Goal: Check status: Check status

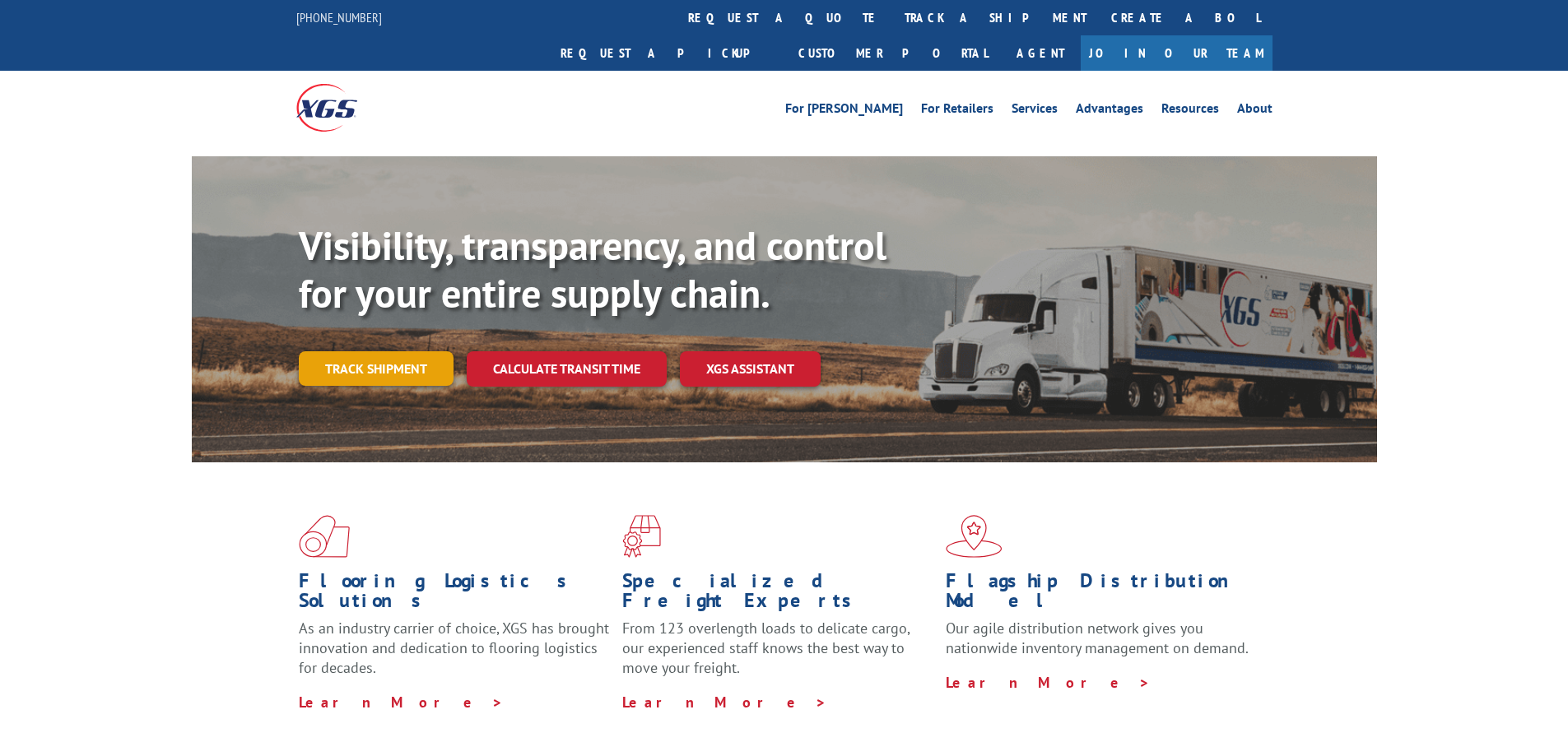
click at [358, 351] on link "Track shipment" at bounding box center [376, 369] width 155 height 35
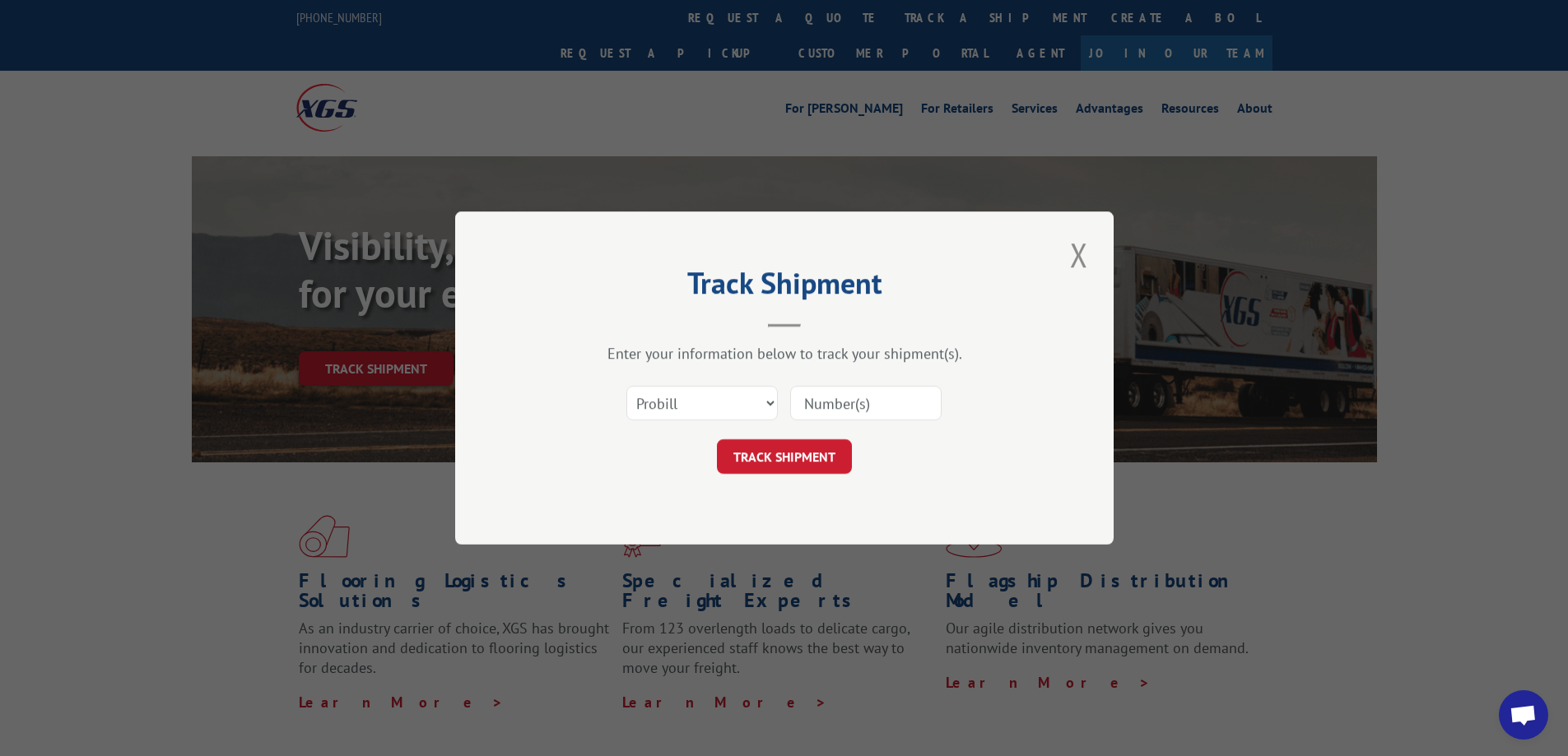
click at [828, 395] on input at bounding box center [866, 404] width 151 height 35
paste input "17095073"
type input "17095073"
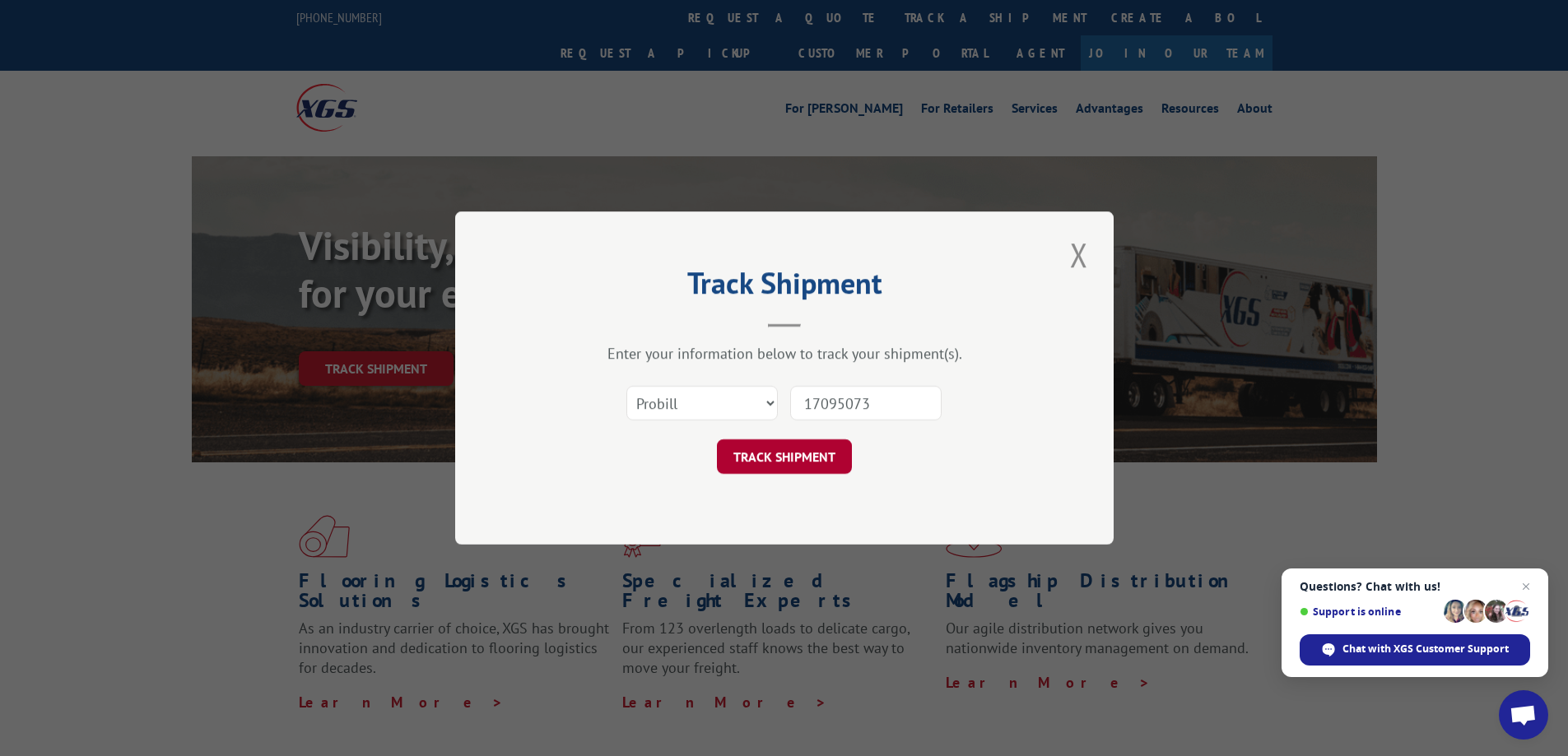
click at [801, 472] on button "TRACK SHIPMENT" at bounding box center [784, 457] width 135 height 35
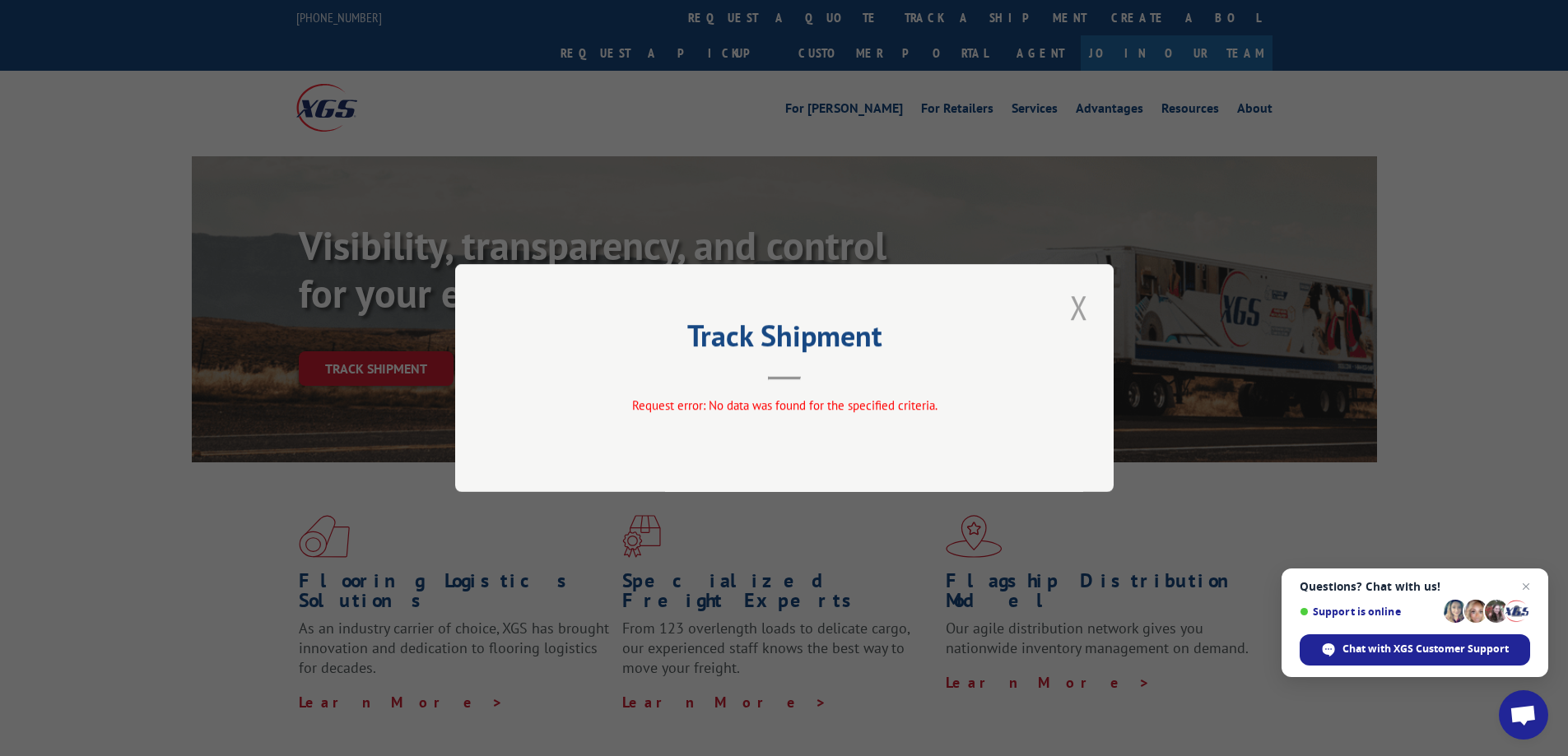
drag, startPoint x: 1075, startPoint y: 307, endPoint x: 1137, endPoint y: 350, distance: 75.5
click at [1075, 307] on button "Close modal" at bounding box center [1079, 306] width 28 height 45
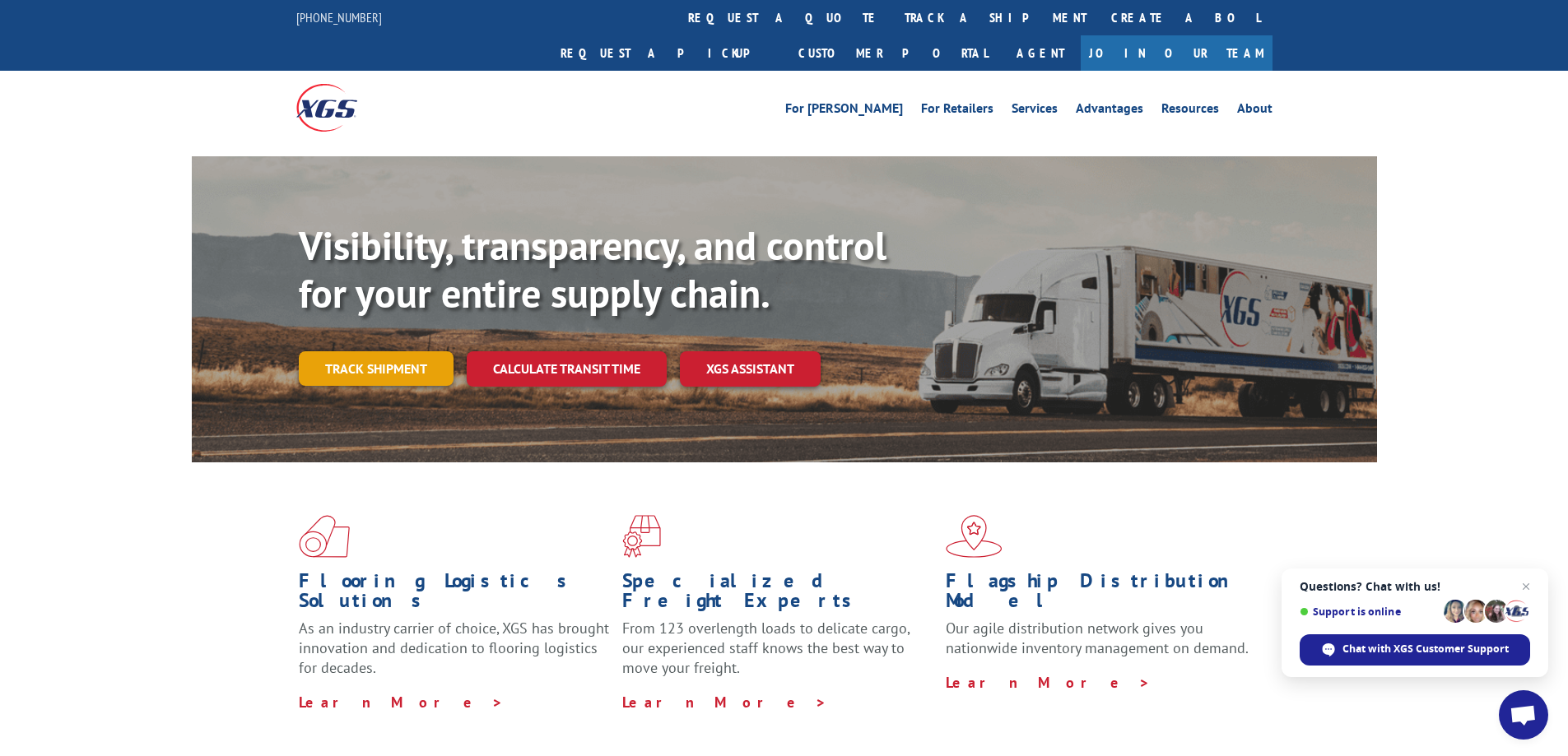
click at [375, 351] on link "Track shipment" at bounding box center [376, 369] width 155 height 35
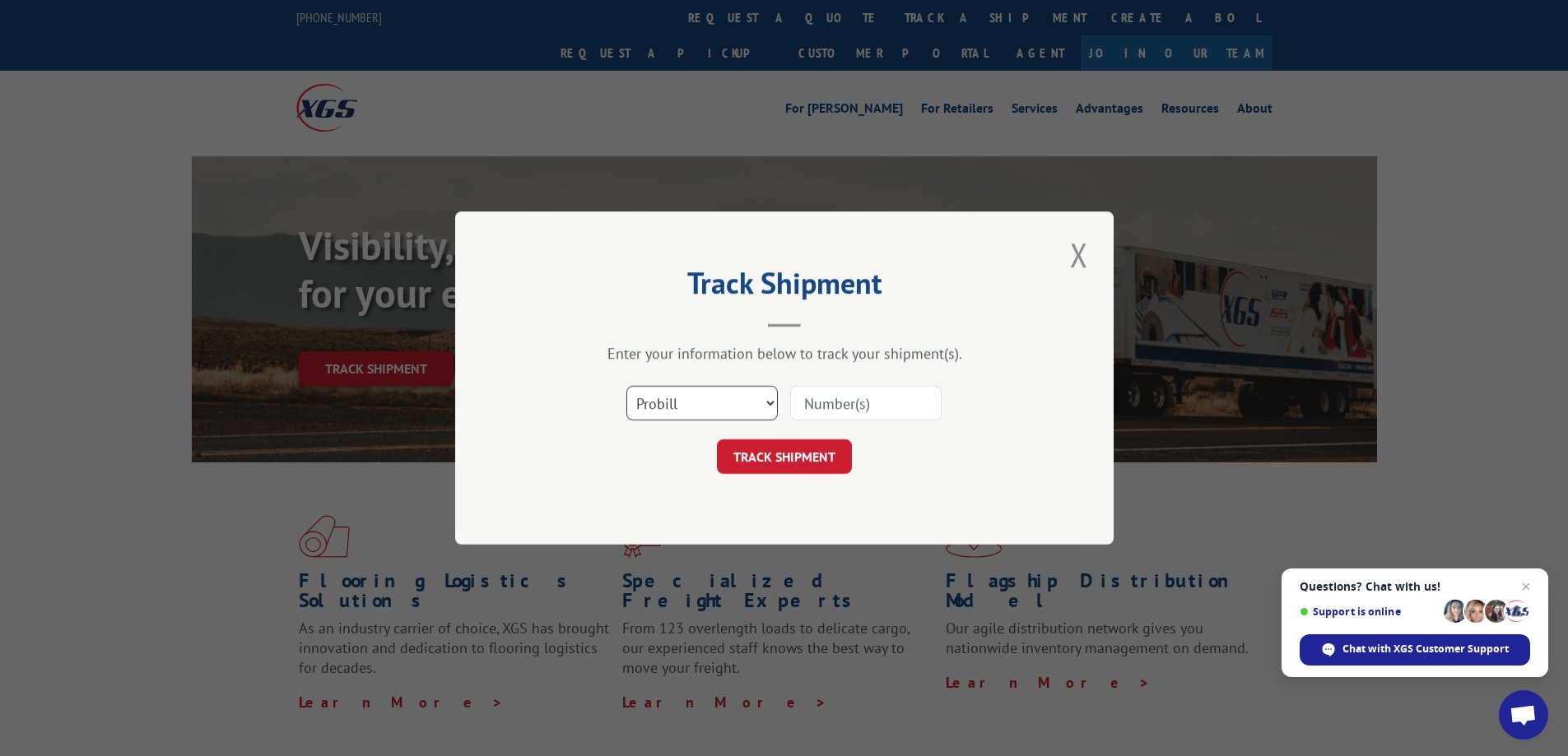
click at [703, 412] on select "Select category... Probill BOL PO" at bounding box center [701, 404] width 151 height 35
select select "bol"
click at [626, 386] on select "Select category... Probill BOL PO" at bounding box center [701, 404] width 151 height 35
click at [834, 401] on input at bounding box center [866, 404] width 151 height 35
paste input "17095073"
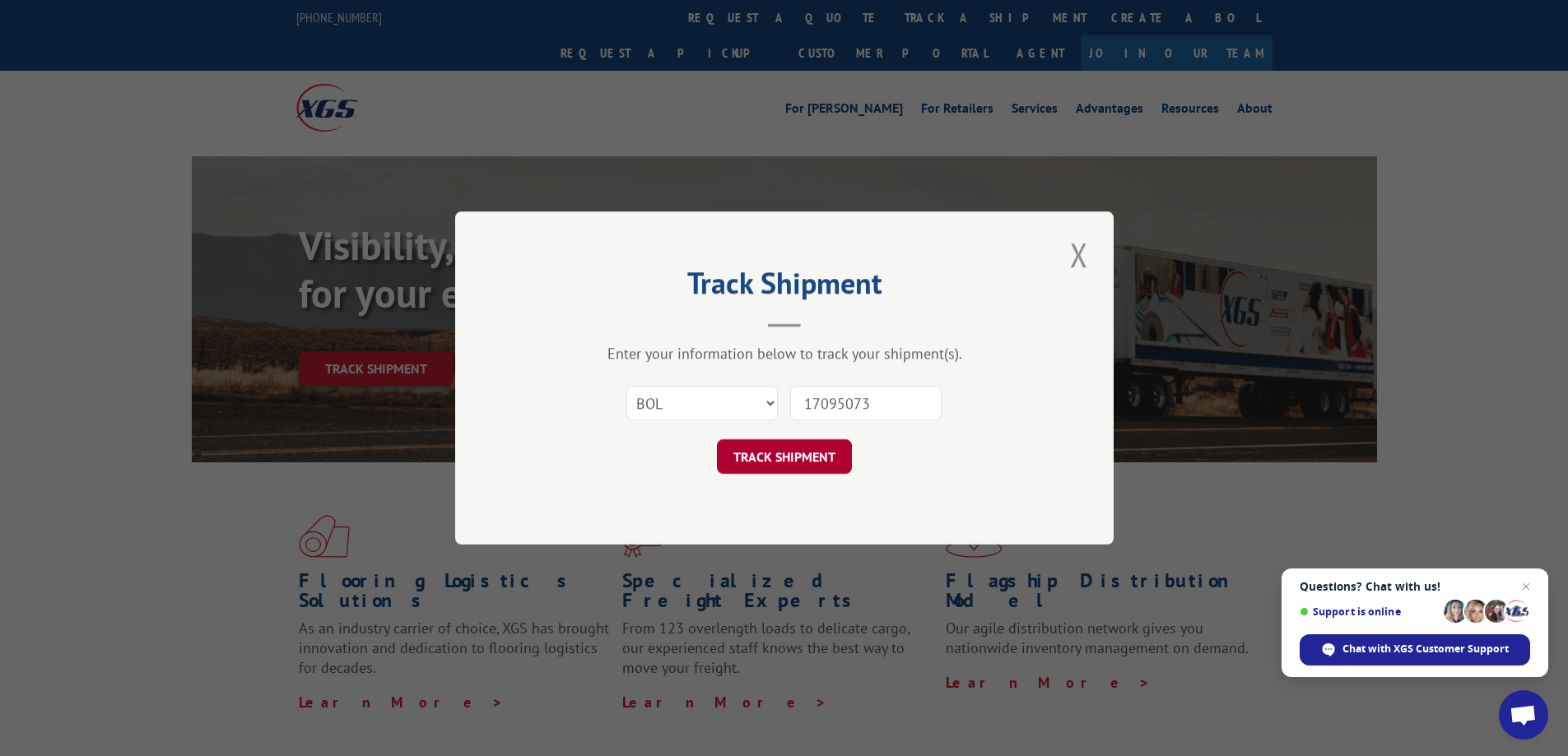
type input "17095073"
click at [767, 444] on button "TRACK SHIPMENT" at bounding box center [784, 457] width 135 height 35
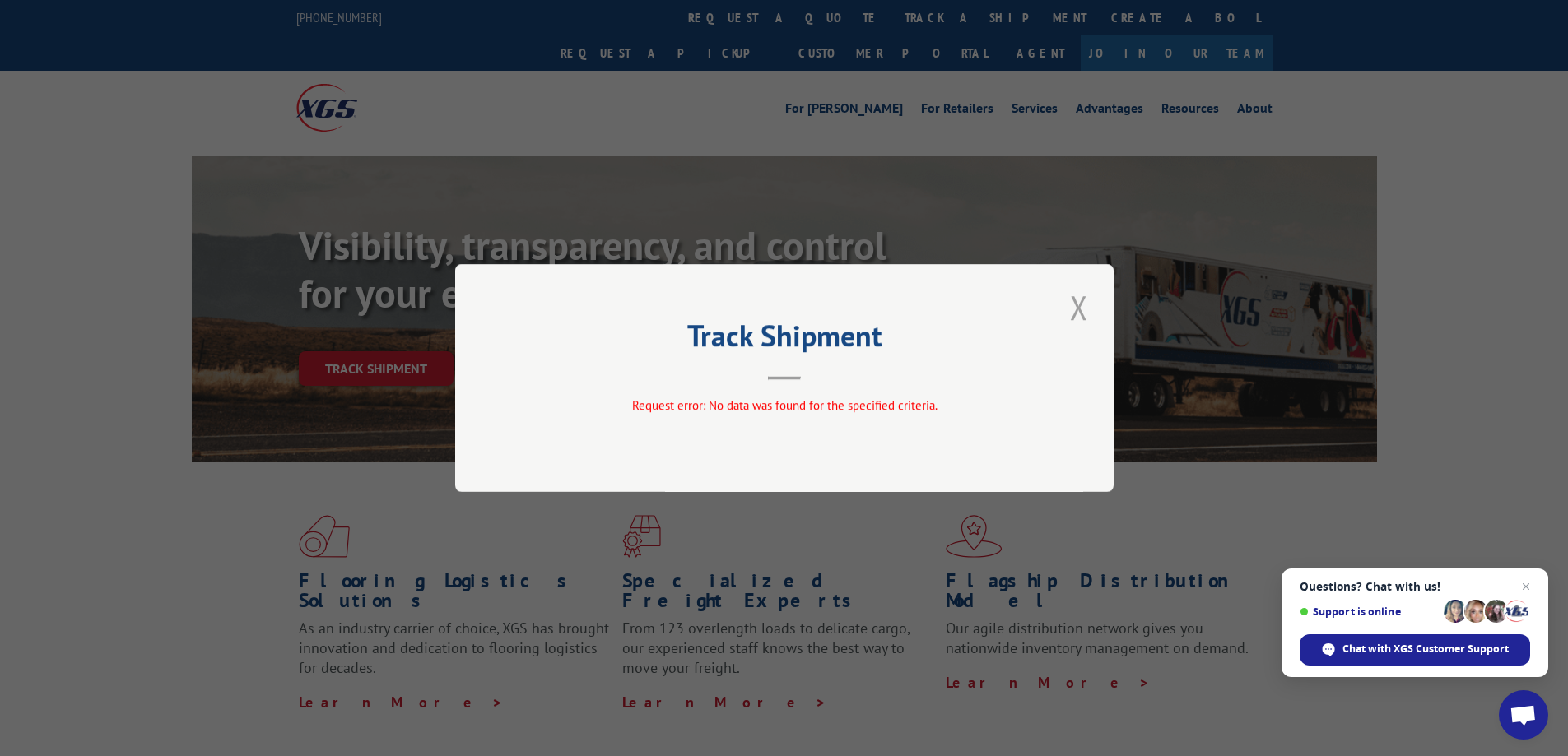
click at [1081, 303] on button "Close modal" at bounding box center [1079, 306] width 28 height 45
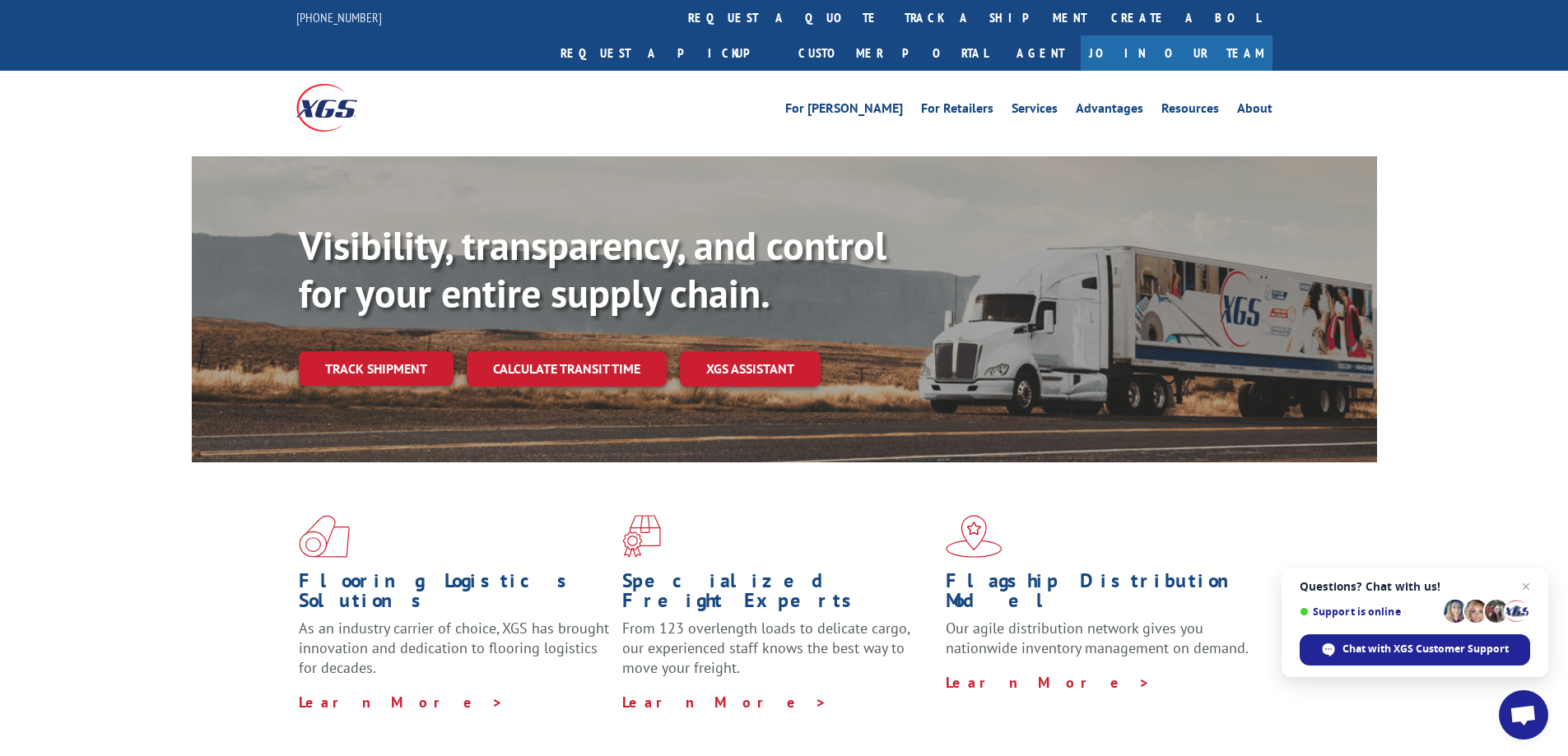
click at [116, 276] on div "Visibility, transparency, and control for your entire supply chain. Track shipm…" at bounding box center [784, 325] width 1568 height 339
